Goal: Check status: Check status

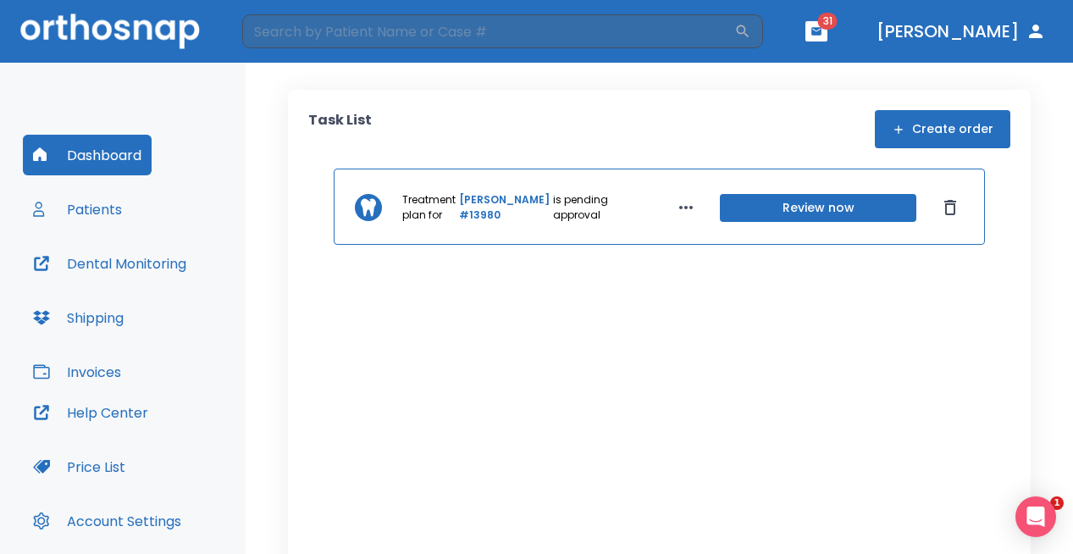
click at [105, 209] on button "Patients" at bounding box center [77, 209] width 109 height 41
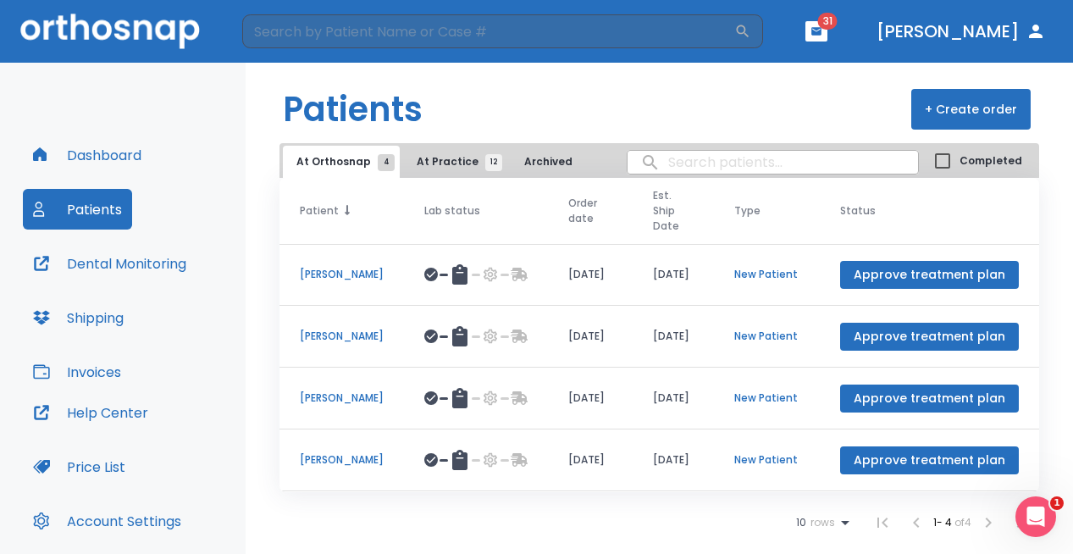
scroll to position [9, 0]
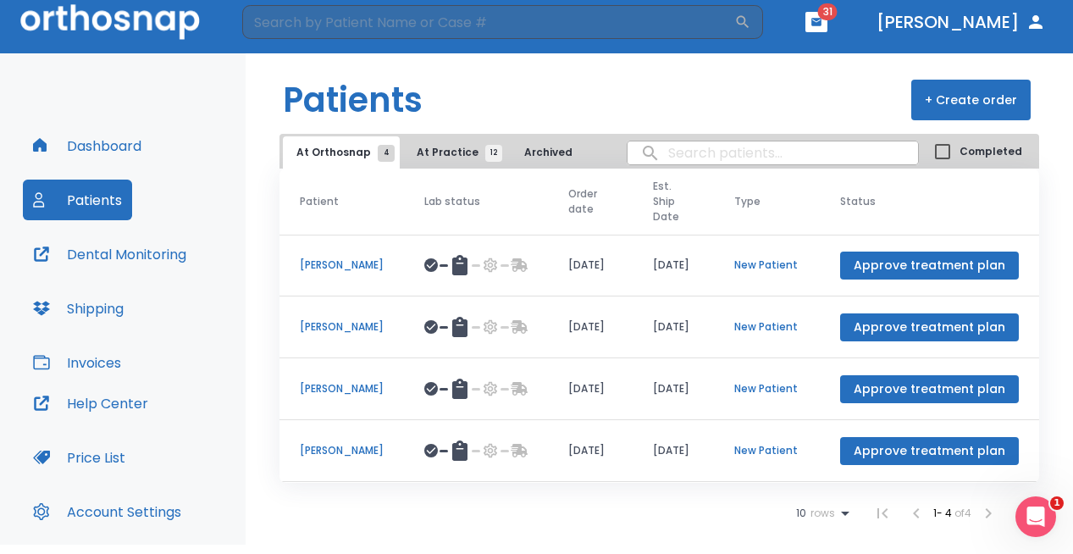
click at [435, 155] on span "At Practice 12" at bounding box center [455, 152] width 77 height 15
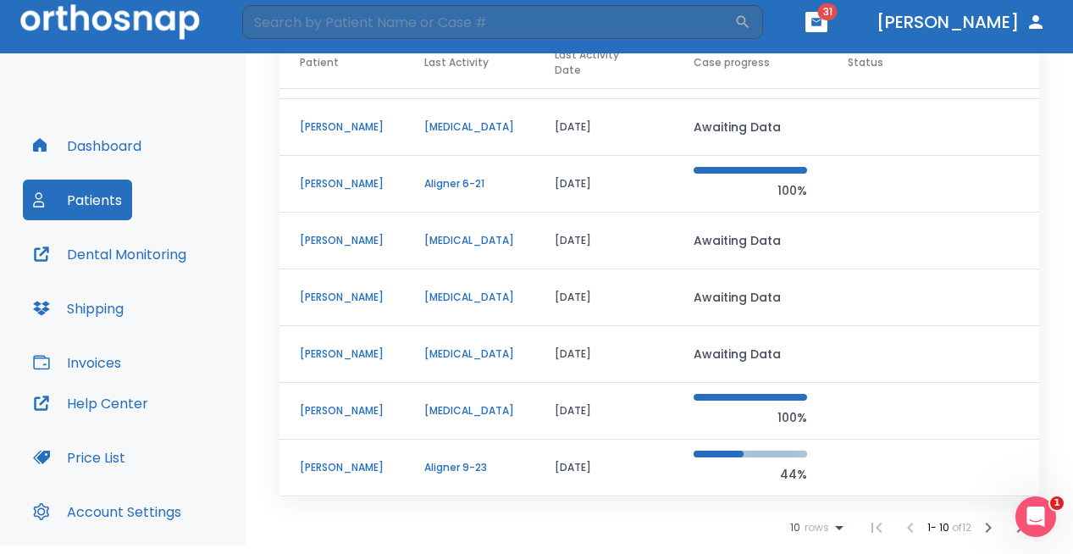
scroll to position [17, 0]
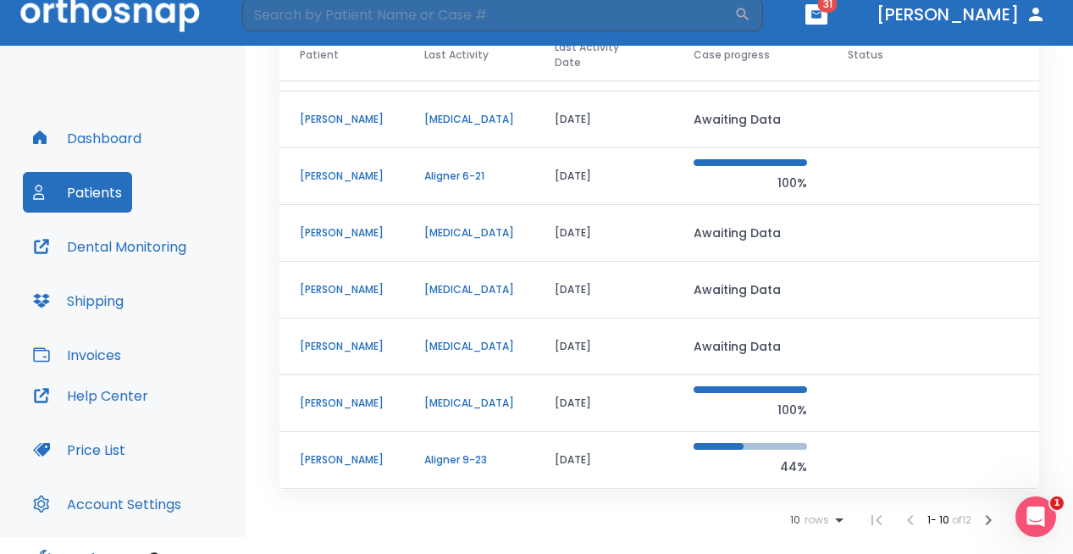
click at [333, 461] on p "Esther Rubinstein" at bounding box center [342, 459] width 84 height 15
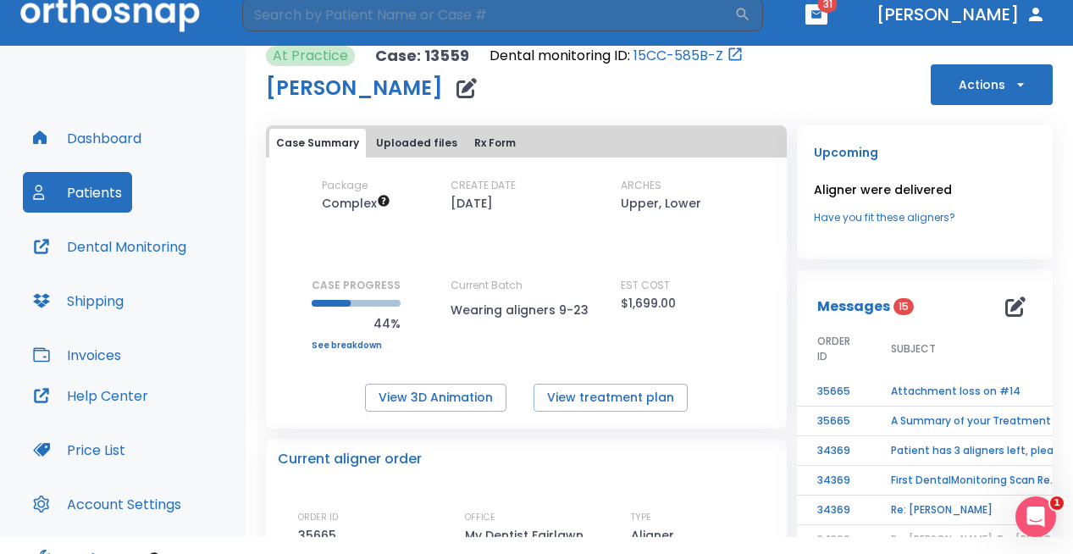
scroll to position [16, 0]
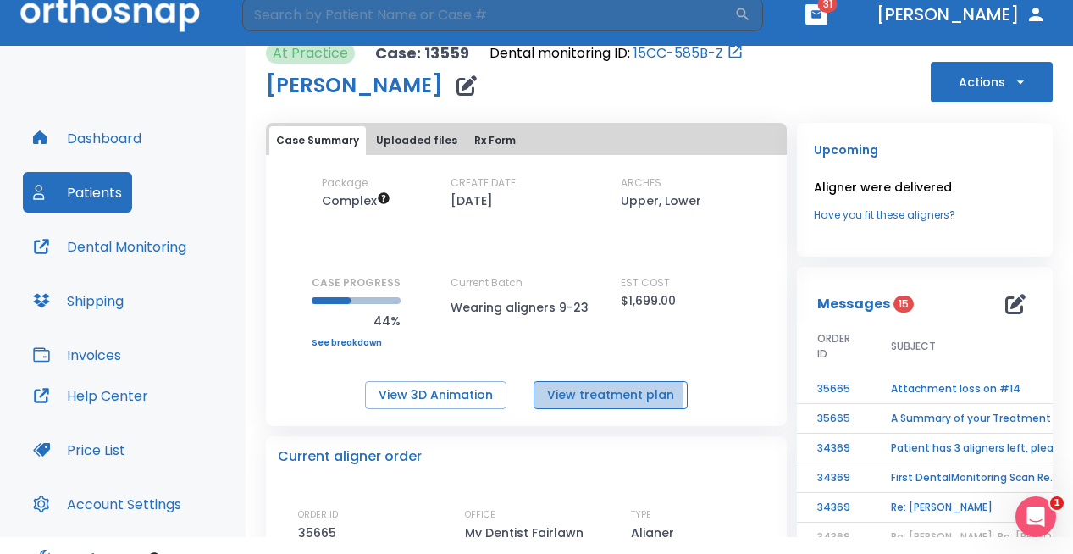
click at [582, 396] on button "View treatment plan" at bounding box center [611, 395] width 154 height 28
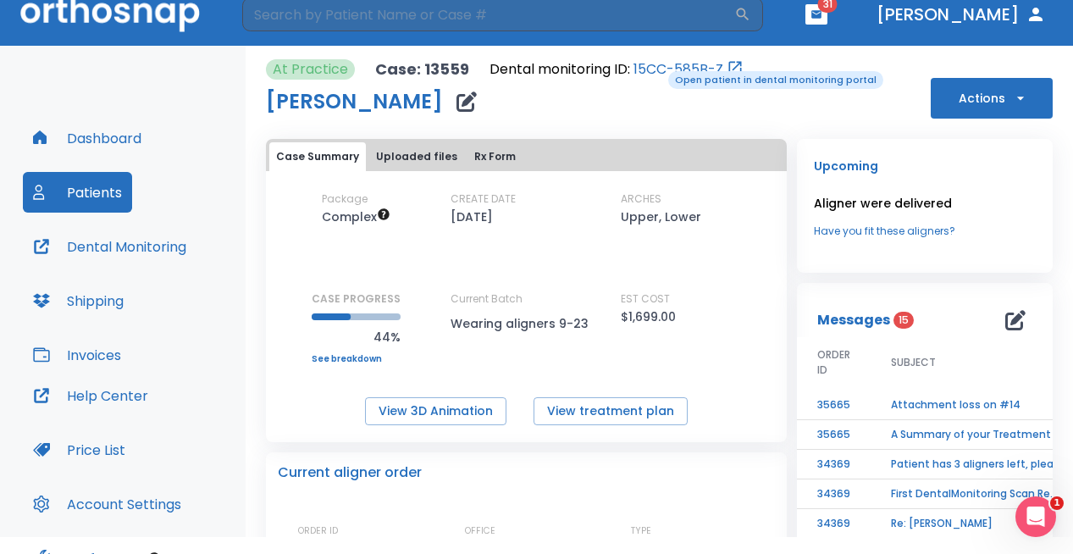
click at [656, 69] on link "15CC-585B-Z" at bounding box center [679, 69] width 90 height 20
